Goal: Transaction & Acquisition: Purchase product/service

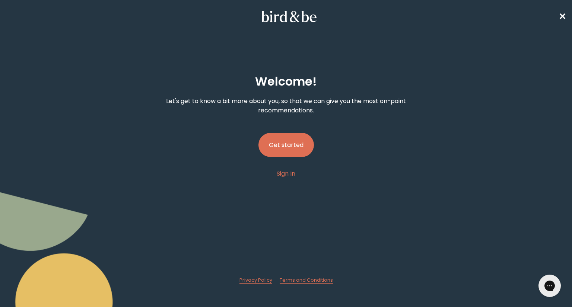
click at [290, 147] on button "Get started" at bounding box center [285, 145] width 55 height 24
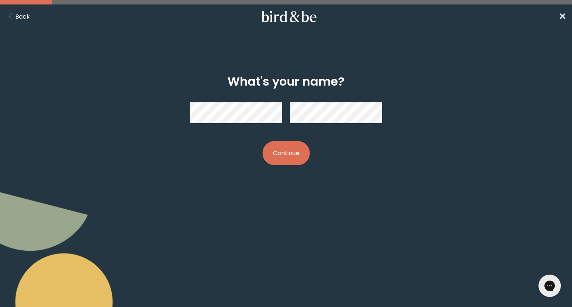
click at [277, 154] on button "Continue" at bounding box center [286, 153] width 47 height 24
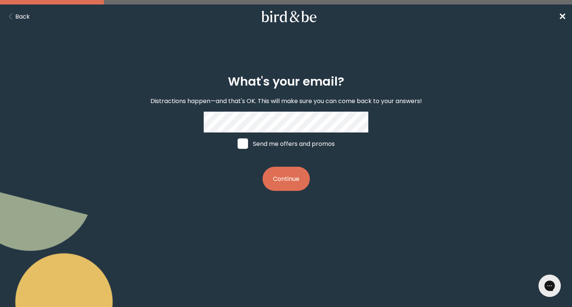
click at [301, 151] on label "Send me offers and promos" at bounding box center [286, 144] width 111 height 22
click at [238, 144] on input "Send me offers and promos" at bounding box center [237, 144] width 0 height 0
checkbox input "true"
click at [283, 191] on button "Continue" at bounding box center [286, 179] width 47 height 24
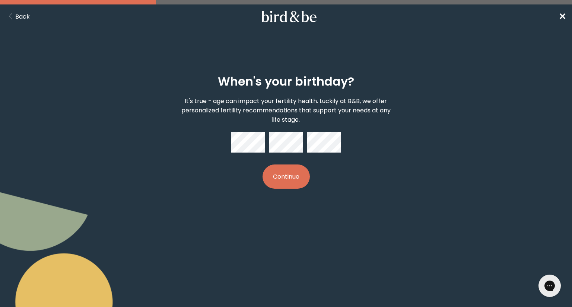
click at [278, 169] on button "Continue" at bounding box center [286, 177] width 47 height 24
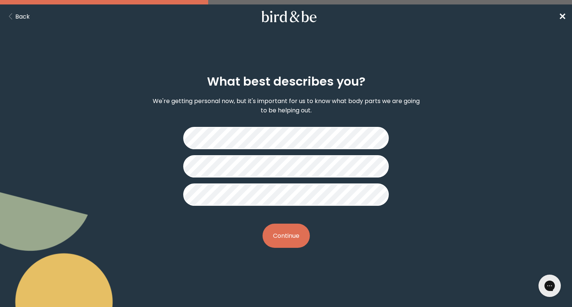
click at [287, 241] on button "Continue" at bounding box center [286, 236] width 47 height 24
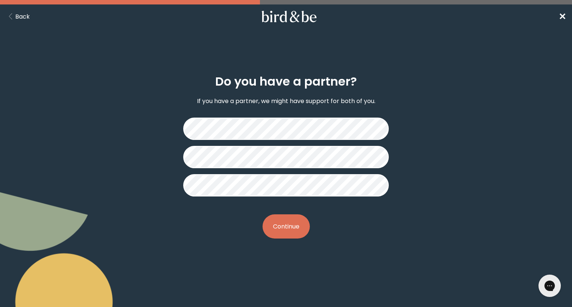
click at [293, 221] on button "Continue" at bounding box center [286, 227] width 47 height 24
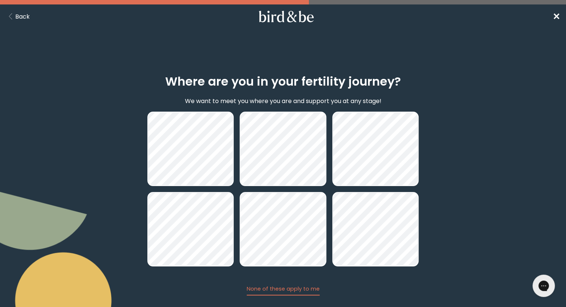
scroll to position [42, 0]
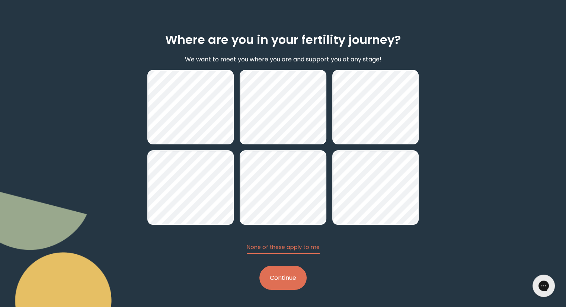
click at [286, 283] on button "Continue" at bounding box center [283, 278] width 47 height 24
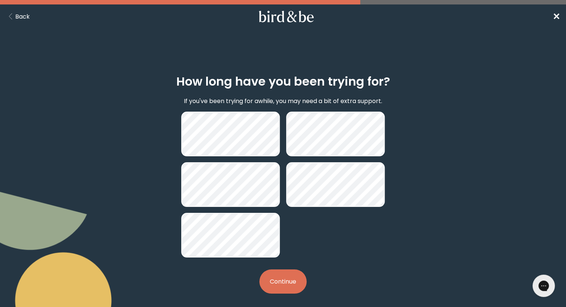
click at [280, 282] on button "Continue" at bounding box center [283, 282] width 47 height 24
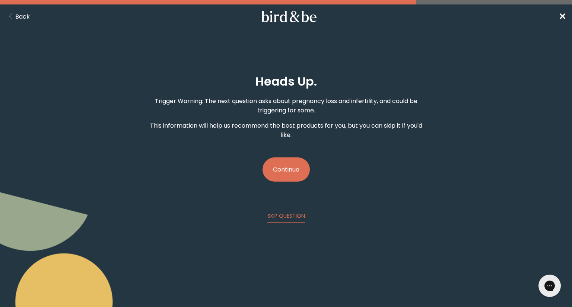
click at [289, 172] on button "Continue" at bounding box center [286, 170] width 47 height 24
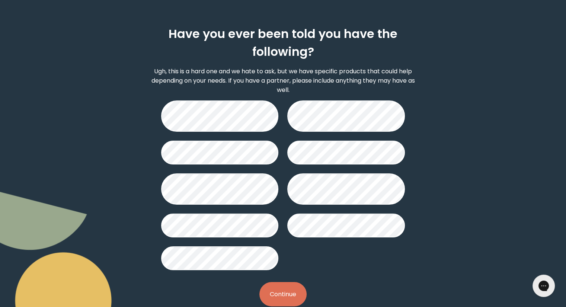
scroll to position [63, 0]
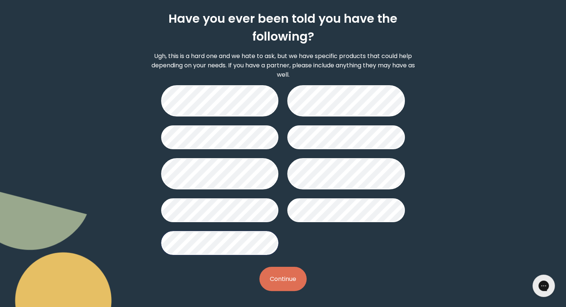
click at [287, 271] on button "Continue" at bounding box center [283, 279] width 47 height 24
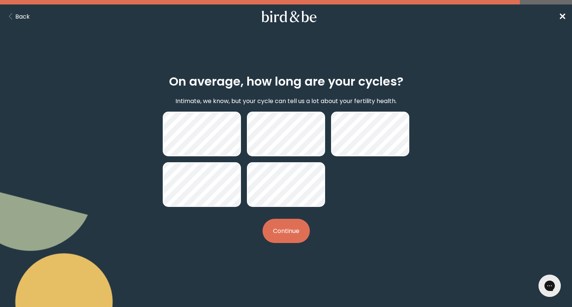
click at [291, 227] on button "Continue" at bounding box center [286, 231] width 47 height 24
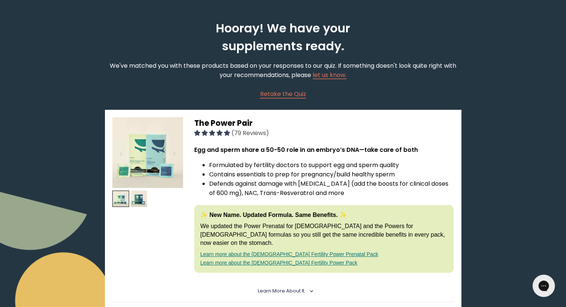
scroll to position [24, 0]
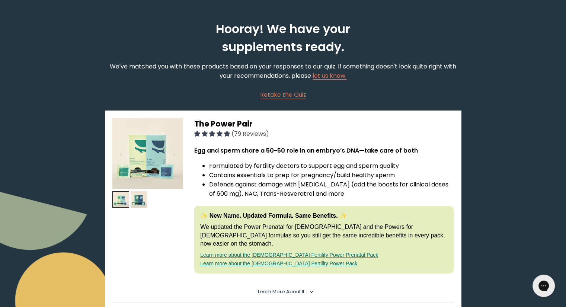
click at [358, 184] on li "Defends against damage with [MEDICAL_DATA] (add the boosts for clinical doses o…" at bounding box center [331, 189] width 245 height 19
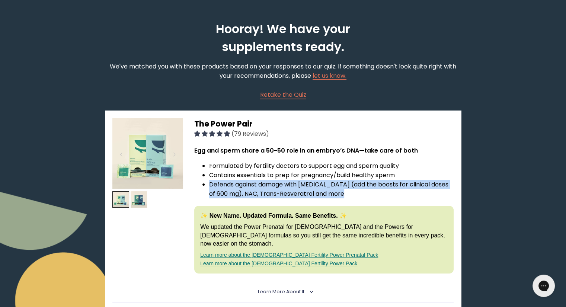
click at [358, 184] on li "Defends against damage with [MEDICAL_DATA] (add the boosts for clinical doses o…" at bounding box center [331, 189] width 245 height 19
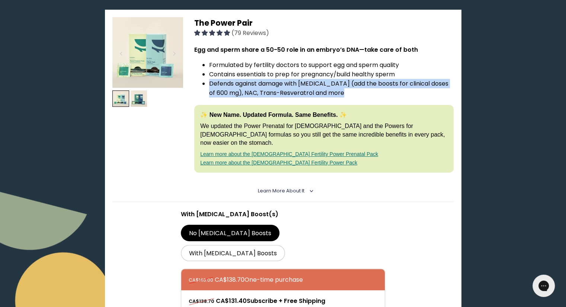
scroll to position [125, 0]
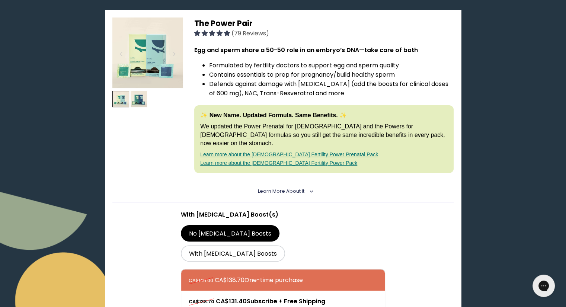
click at [351, 128] on p "We updated the Power Prenatal for [DEMOGRAPHIC_DATA] and the Powers for [DEMOGR…" at bounding box center [324, 135] width 248 height 25
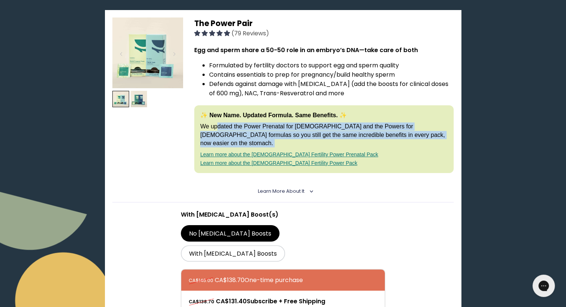
click at [351, 128] on p "We updated the Power Prenatal for [DEMOGRAPHIC_DATA] and the Powers for [DEMOGR…" at bounding box center [324, 135] width 248 height 25
click at [383, 127] on p "We updated the Power Prenatal for [DEMOGRAPHIC_DATA] and the Powers for [DEMOGR…" at bounding box center [324, 135] width 248 height 25
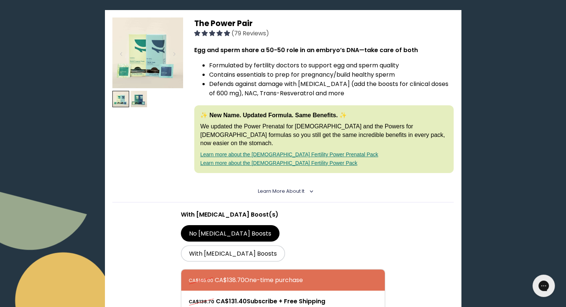
click at [383, 127] on p "We updated the Power Prenatal for [DEMOGRAPHIC_DATA] and the Powers for [DEMOGR…" at bounding box center [324, 135] width 248 height 25
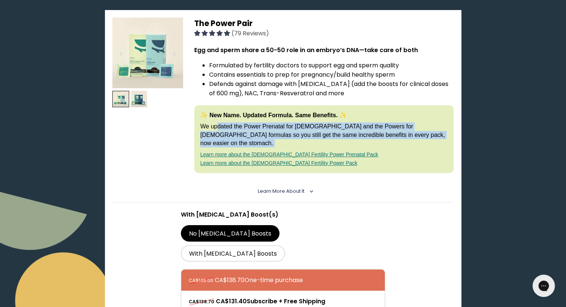
click at [383, 127] on p "We updated the Power Prenatal for [DEMOGRAPHIC_DATA] and the Powers for [DEMOGR…" at bounding box center [324, 135] width 248 height 25
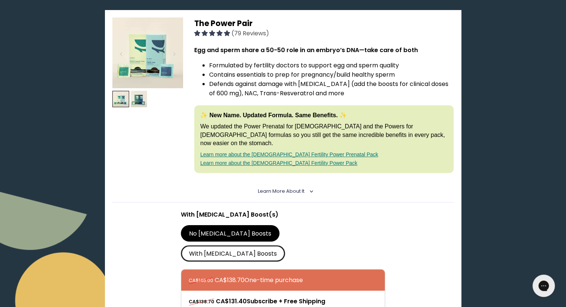
click at [279, 245] on label "With [MEDICAL_DATA] Boosts" at bounding box center [233, 253] width 105 height 16
click at [0, 0] on input "With [MEDICAL_DATA] Boosts" at bounding box center [0, 0] width 0 height 0
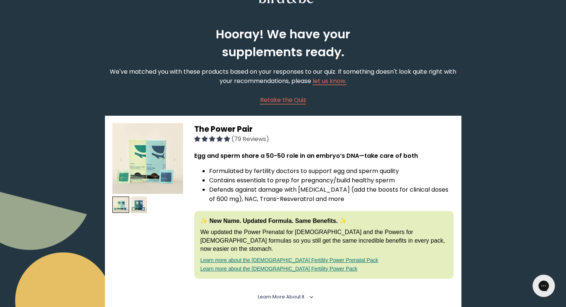
scroll to position [13, 0]
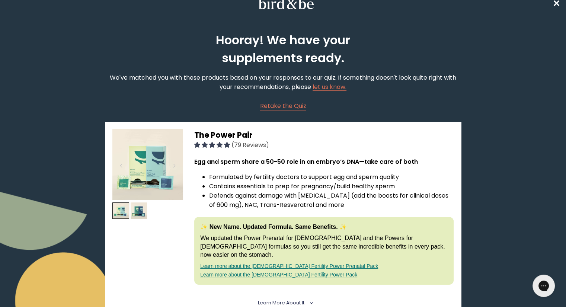
click at [149, 156] on img at bounding box center [147, 164] width 71 height 71
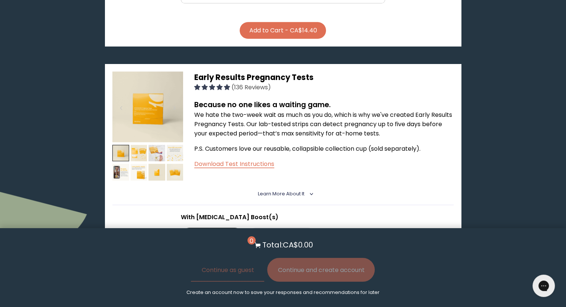
scroll to position [746, 0]
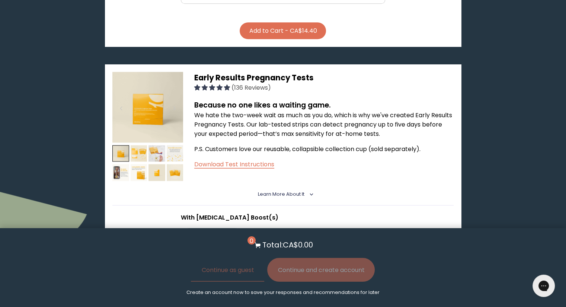
click at [298, 111] on p "We hate the two-week wait as much as you do, which is why we've created Early R…" at bounding box center [324, 125] width 260 height 28
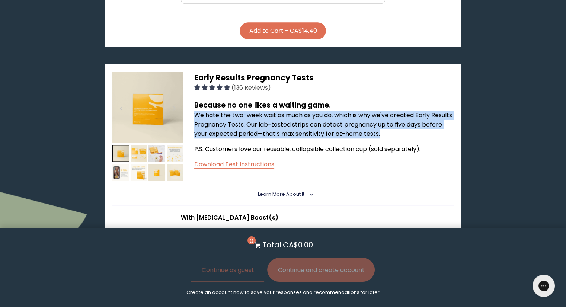
click at [298, 111] on p "We hate the two-week wait as much as you do, which is why we've created Early R…" at bounding box center [324, 125] width 260 height 28
click at [140, 145] on img at bounding box center [139, 153] width 17 height 17
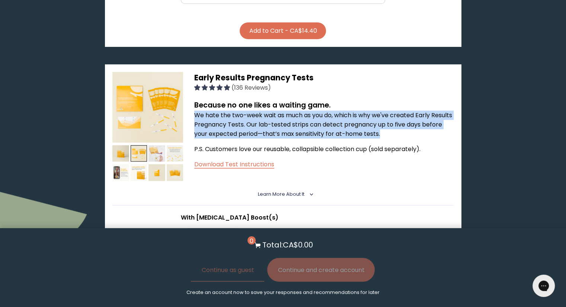
click at [156, 145] on img at bounding box center [157, 153] width 17 height 17
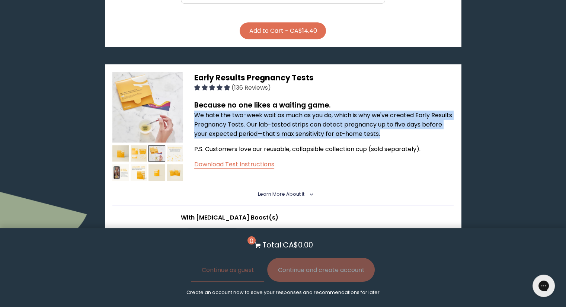
click at [176, 145] on img at bounding box center [175, 153] width 17 height 17
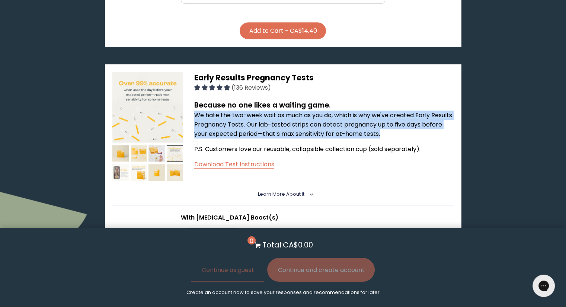
click at [118, 164] on img at bounding box center [120, 172] width 17 height 17
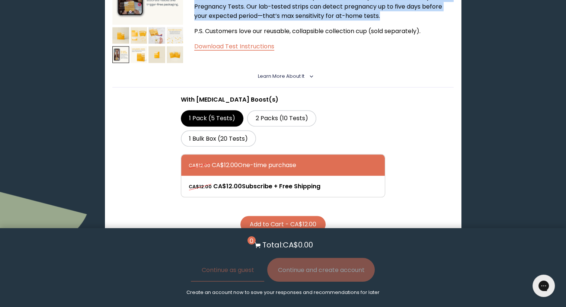
scroll to position [865, 0]
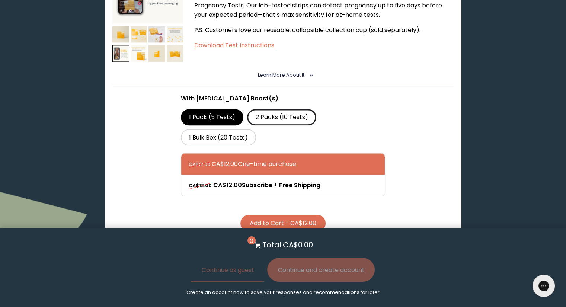
click at [282, 109] on label "2 Packs (10 Tests)" at bounding box center [281, 117] width 69 height 16
click at [0, 0] on input "2 Packs (10 Tests)" at bounding box center [0, 0] width 0 height 0
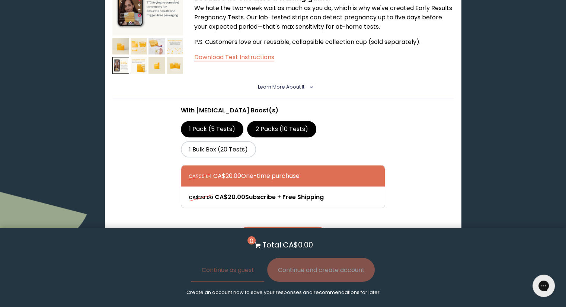
scroll to position [853, 0]
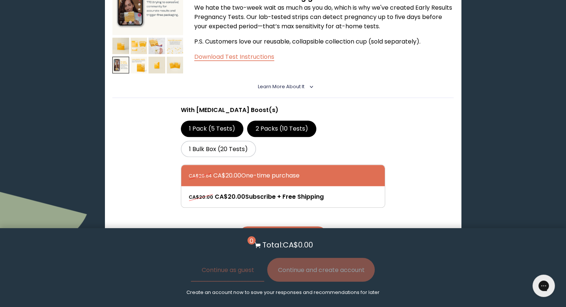
click at [228, 121] on label "1 Pack (5 Tests)" at bounding box center [212, 129] width 63 height 16
click at [0, 0] on input "1 Pack (5 Tests)" at bounding box center [0, 0] width 0 height 0
click at [285, 121] on label "2 Packs (10 Tests)" at bounding box center [281, 129] width 69 height 16
click at [0, 0] on input "2 Packs (10 Tests)" at bounding box center [0, 0] width 0 height 0
click at [238, 141] on label "1 Bulk Box (20 Tests)" at bounding box center [219, 149] width 76 height 16
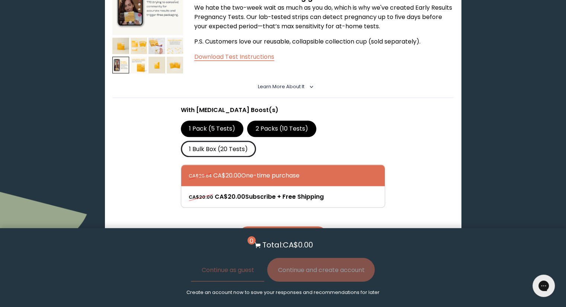
click at [0, 0] on input "1 Bulk Box (20 Tests)" at bounding box center [0, 0] width 0 height 0
click at [296, 121] on label "2 Packs (10 Tests)" at bounding box center [281, 129] width 69 height 16
click at [0, 0] on input "2 Packs (10 Tests)" at bounding box center [0, 0] width 0 height 0
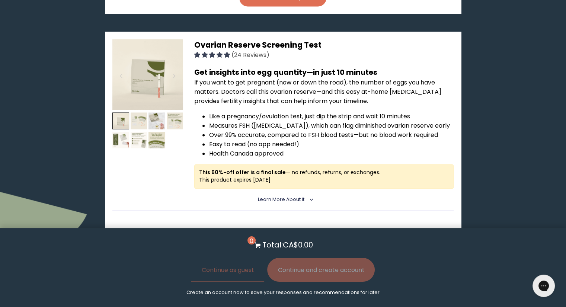
scroll to position [1089, 0]
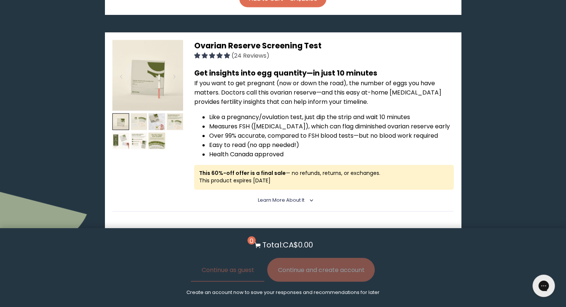
click at [273, 112] on li "Like a pregnancy/ovulation test, just dip the strip and wait 10 minutes" at bounding box center [331, 116] width 245 height 9
click at [272, 122] on li "Measures FSH ([MEDICAL_DATA]), which can flag diminished ovarian reserve early" at bounding box center [331, 126] width 245 height 9
click at [271, 122] on li "Measures FSH ([MEDICAL_DATA]), which can flag diminished ovarian reserve early" at bounding box center [331, 126] width 245 height 9
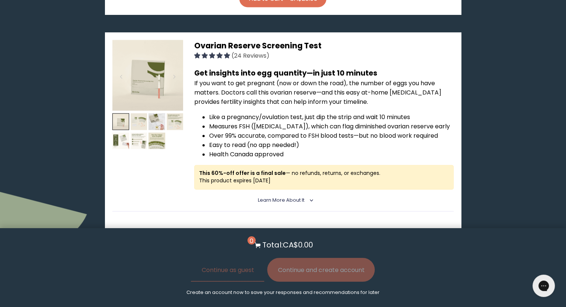
click at [271, 122] on li "Measures FSH ([MEDICAL_DATA]), which can flag diminished ovarian reserve early" at bounding box center [331, 126] width 245 height 9
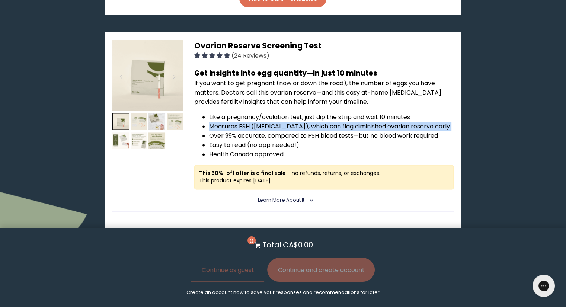
click at [271, 122] on li "Measures FSH ([MEDICAL_DATA]), which can flag diminished ovarian reserve early" at bounding box center [331, 126] width 245 height 9
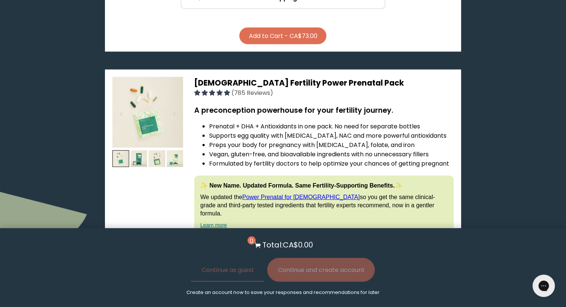
scroll to position [1825, 0]
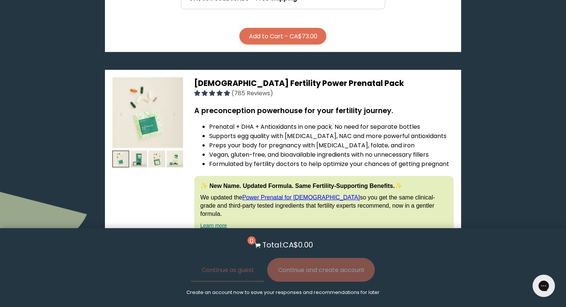
click at [244, 141] on li "Preps your body for pregnancy with [MEDICAL_DATA], folate, and iron" at bounding box center [331, 145] width 245 height 9
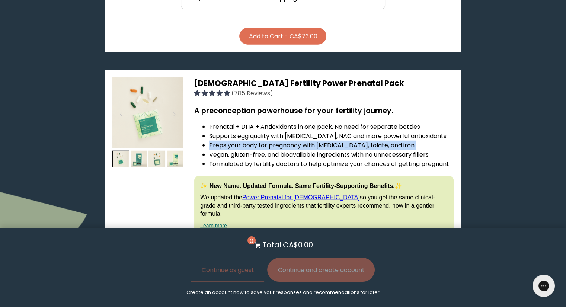
click at [244, 141] on li "Preps your body for pregnancy with [MEDICAL_DATA], folate, and iron" at bounding box center [331, 145] width 245 height 9
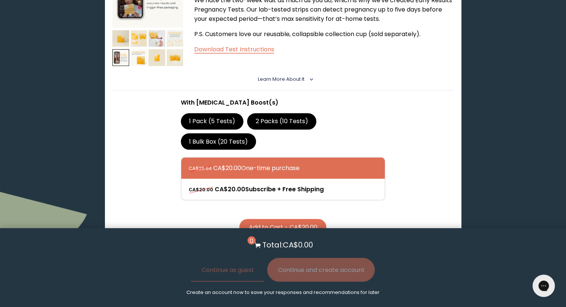
scroll to position [860, 0]
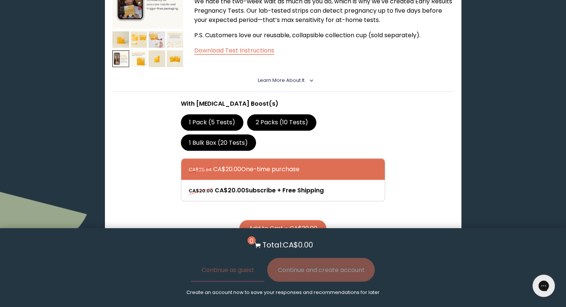
click at [286, 220] on button "Add to Cart - CA$20.00" at bounding box center [282, 228] width 87 height 17
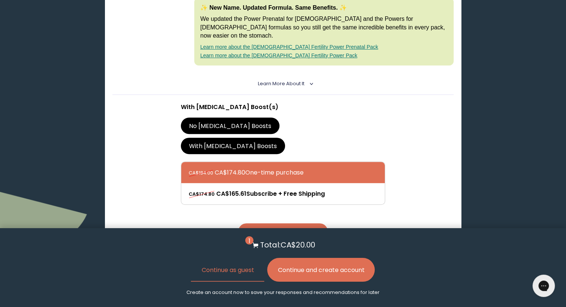
scroll to position [270, 0]
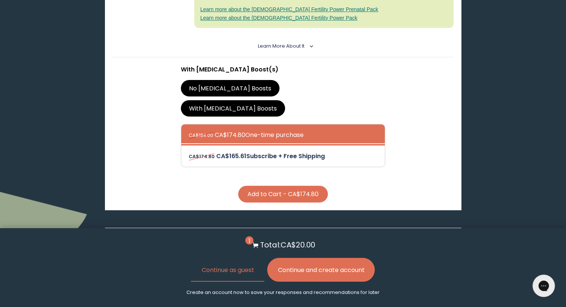
click at [304, 146] on div at bounding box center [291, 156] width 204 height 21
click at [189, 151] on input "CA$174.80 CA$165.61 Subscribe + Free Shipping" at bounding box center [188, 151] width 0 height 0
radio input "true"
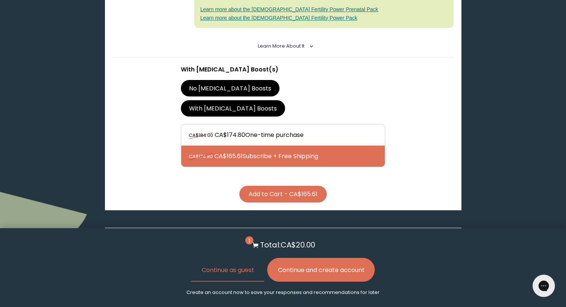
click at [290, 186] on button "Add to Cart - CA$165.61" at bounding box center [283, 194] width 88 height 17
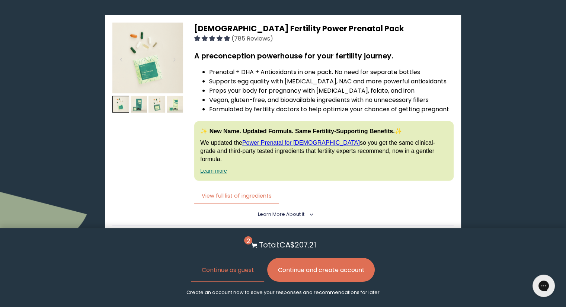
scroll to position [1854, 0]
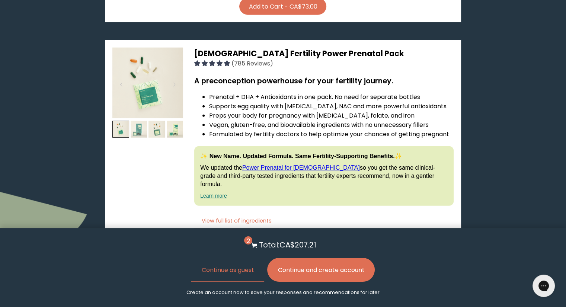
click at [140, 121] on img at bounding box center [139, 129] width 17 height 17
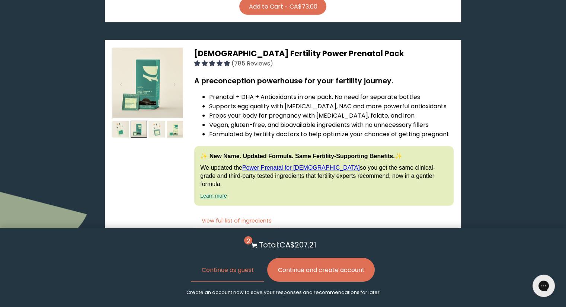
click at [156, 121] on img at bounding box center [157, 129] width 17 height 17
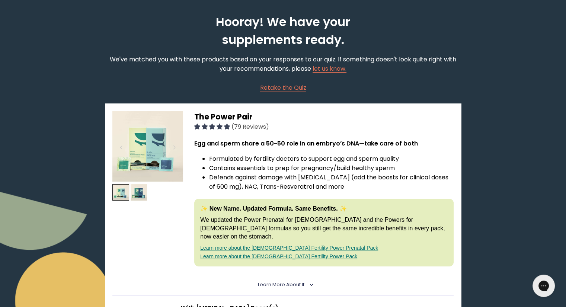
scroll to position [30, 0]
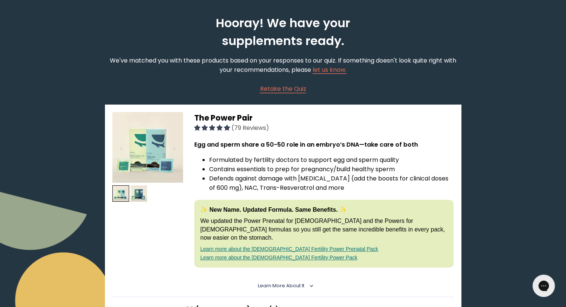
click at [168, 140] on img at bounding box center [147, 147] width 71 height 71
click at [264, 235] on div "✨ New Name. Updated Formula. Same Benefits. ✨ We updated the Power Prenatal for…" at bounding box center [324, 234] width 260 height 68
click at [264, 246] on link "Learn more about the [DEMOGRAPHIC_DATA] Fertility Power Prenatal Pack" at bounding box center [289, 249] width 178 height 6
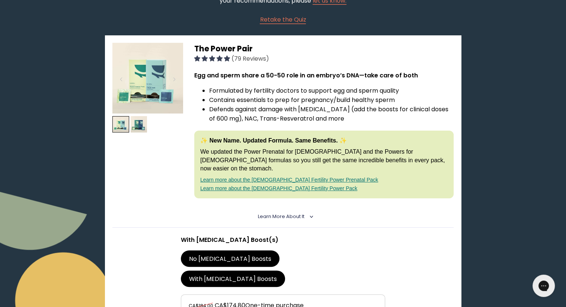
scroll to position [99, 0]
click at [235, 186] on link "Learn more about the [DEMOGRAPHIC_DATA] Fertility Power Pack" at bounding box center [278, 189] width 157 height 6
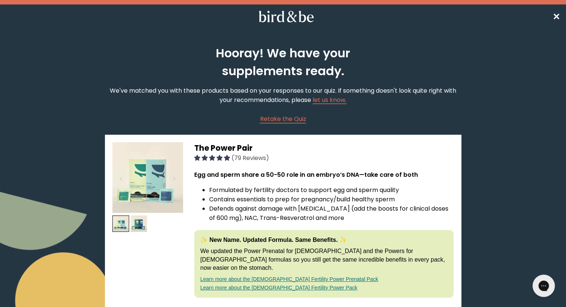
click at [559, 17] on span "✕" at bounding box center [556, 16] width 7 height 12
click at [168, 164] on img at bounding box center [147, 177] width 71 height 71
click at [553, 14] on span "✕" at bounding box center [556, 16] width 7 height 12
